Goal: Check status: Check status

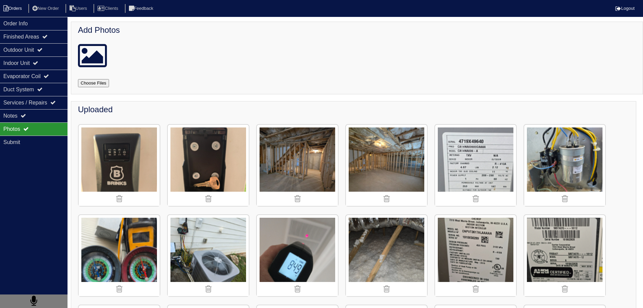
scroll to position [304, 0]
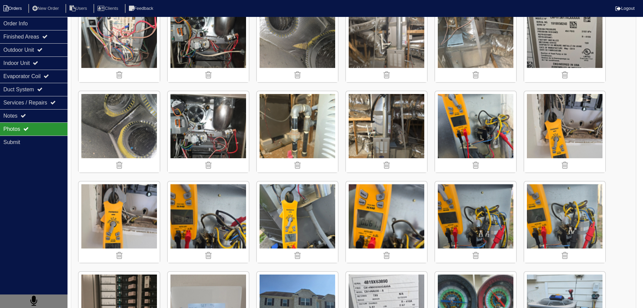
click at [16, 12] on li "Orders" at bounding box center [13, 8] width 27 height 9
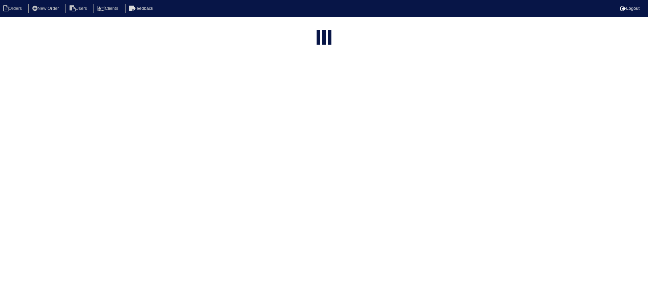
select select "15"
type input "3675"
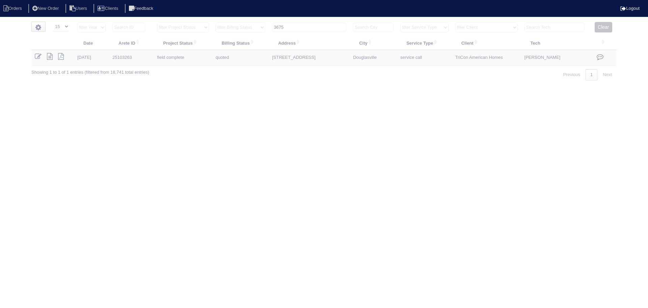
click at [308, 28] on input "3675" at bounding box center [309, 27] width 74 height 9
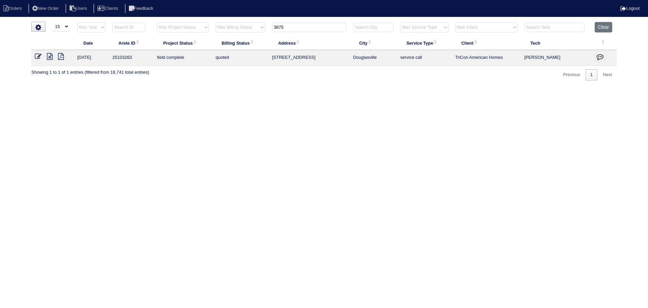
click at [308, 28] on input "3675" at bounding box center [309, 27] width 74 height 9
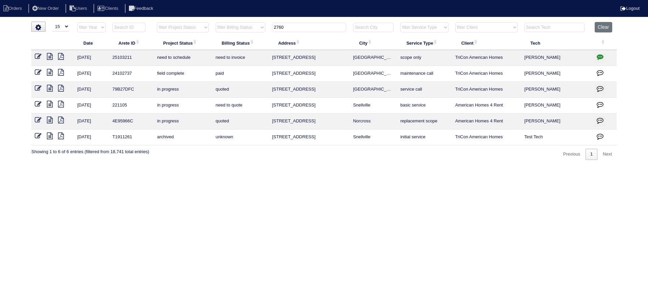
type input "2760"
click at [48, 58] on icon at bounding box center [50, 56] width 6 height 7
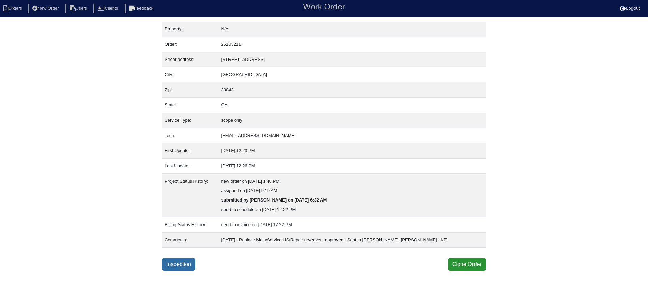
click at [176, 267] on link "Inspection" at bounding box center [178, 264] width 33 height 13
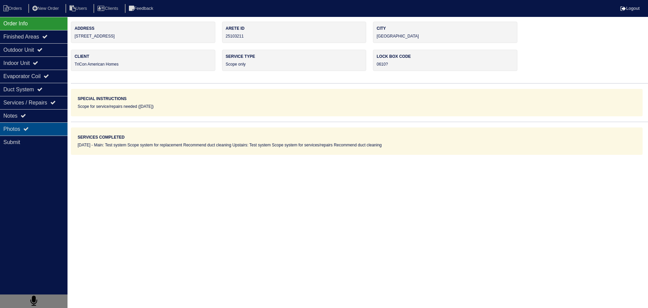
drag, startPoint x: 66, startPoint y: 136, endPoint x: 63, endPoint y: 135, distance: 3.5
click at [66, 136] on div "Submit" at bounding box center [34, 141] width 68 height 13
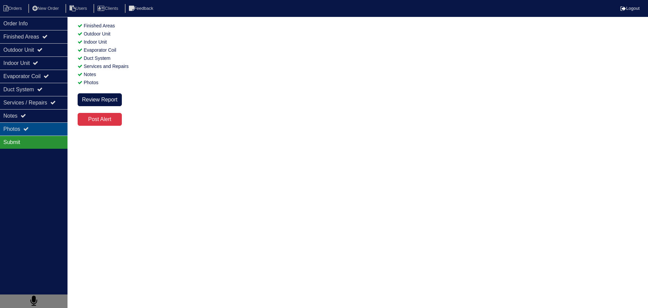
click at [57, 132] on div "Photos" at bounding box center [34, 128] width 68 height 13
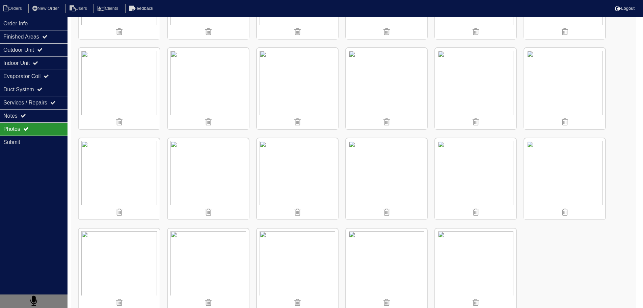
scroll to position [1081, 0]
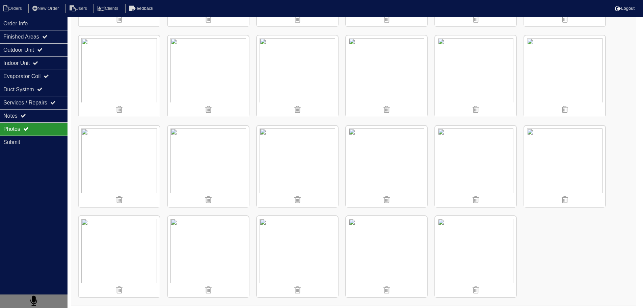
click at [111, 247] on img at bounding box center [119, 256] width 81 height 81
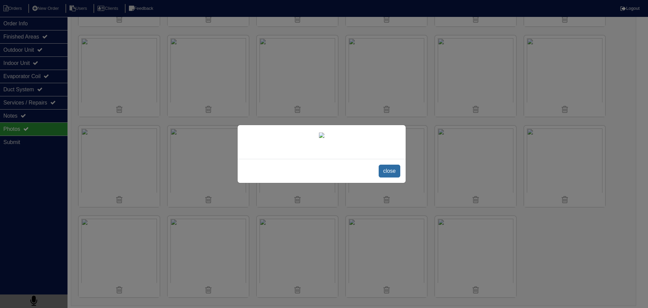
click at [387, 177] on span "close" at bounding box center [389, 170] width 21 height 13
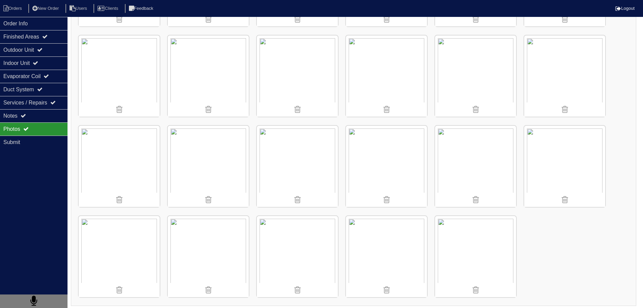
click at [472, 158] on img at bounding box center [475, 166] width 81 height 81
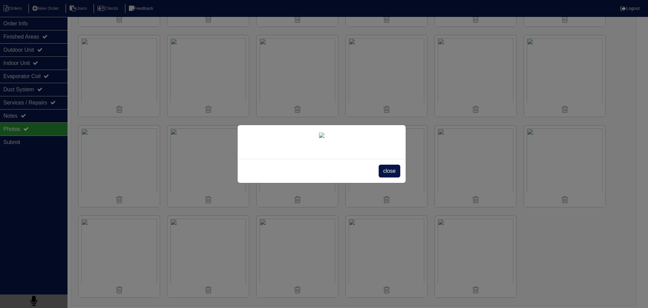
click at [395, 177] on span "close" at bounding box center [389, 170] width 21 height 13
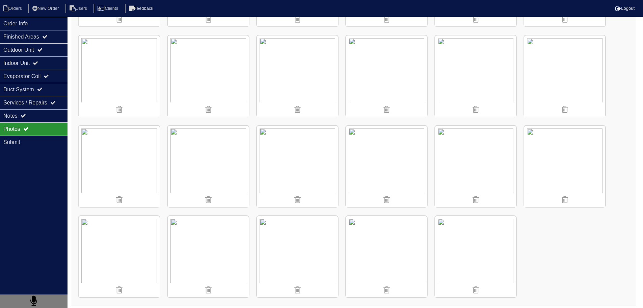
click at [457, 159] on img at bounding box center [475, 166] width 81 height 81
